Goal: Communication & Community: Answer question/provide support

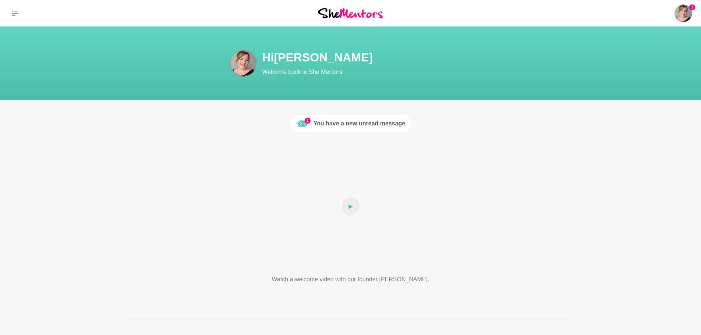
click at [384, 126] on div "You have a new unread message" at bounding box center [360, 123] width 92 height 9
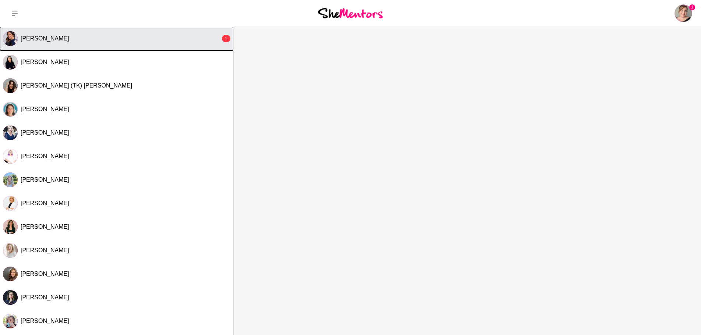
click at [179, 41] on div "[PERSON_NAME]" at bounding box center [121, 38] width 200 height 7
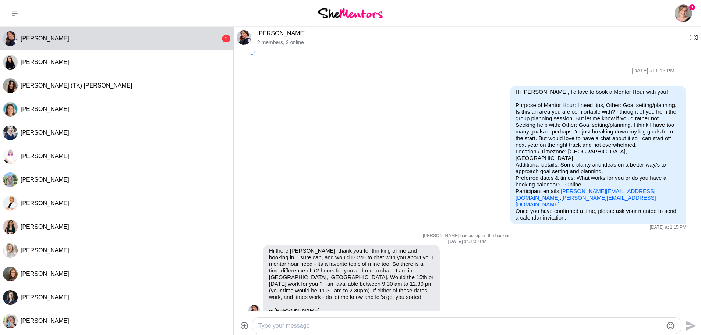
scroll to position [304, 0]
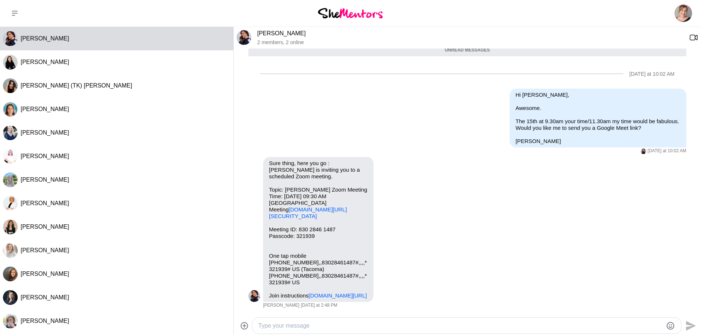
click at [445, 331] on div at bounding box center [460, 326] width 405 height 10
click at [443, 327] on textarea "Type your message" at bounding box center [460, 326] width 405 height 9
drag, startPoint x: 443, startPoint y: 327, endPoint x: 270, endPoint y: 327, distance: 173.0
click at [270, 327] on textarea "Yay!!Looking forward to it." at bounding box center [460, 326] width 405 height 9
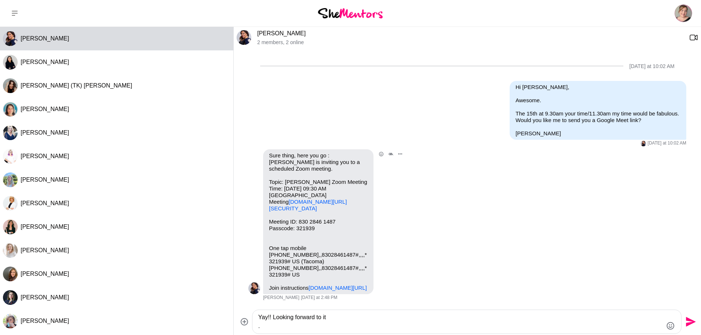
click at [426, 256] on div "Reply Pin Mark as unread Flag Mute Zoom Join our Cloud HD Video Meeting Zoom is…" at bounding box center [467, 225] width 438 height 152
click at [404, 316] on textarea "Yay!! Looking forward to it ." at bounding box center [460, 322] width 405 height 18
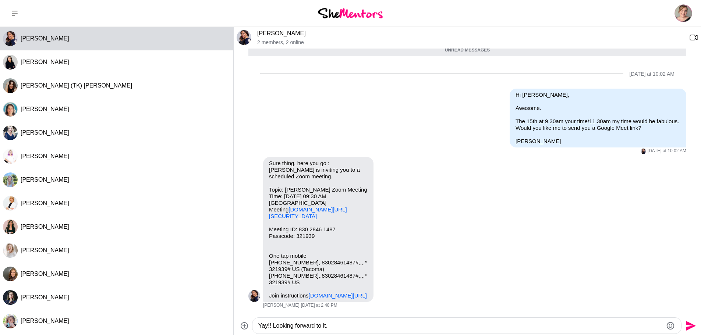
type textarea "Yay!! Looking forward to it."
click at [688, 328] on icon "Send" at bounding box center [691, 326] width 10 height 10
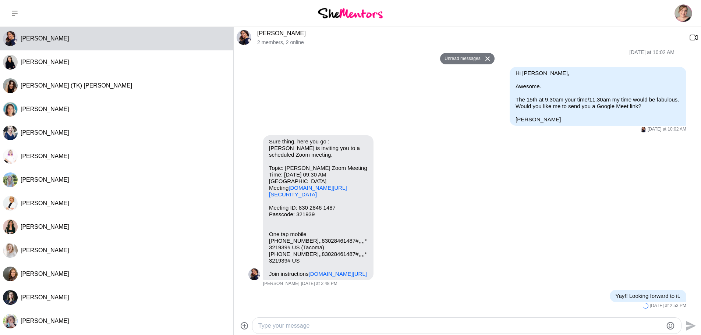
scroll to position [326, 0]
